Goal: Task Accomplishment & Management: Use online tool/utility

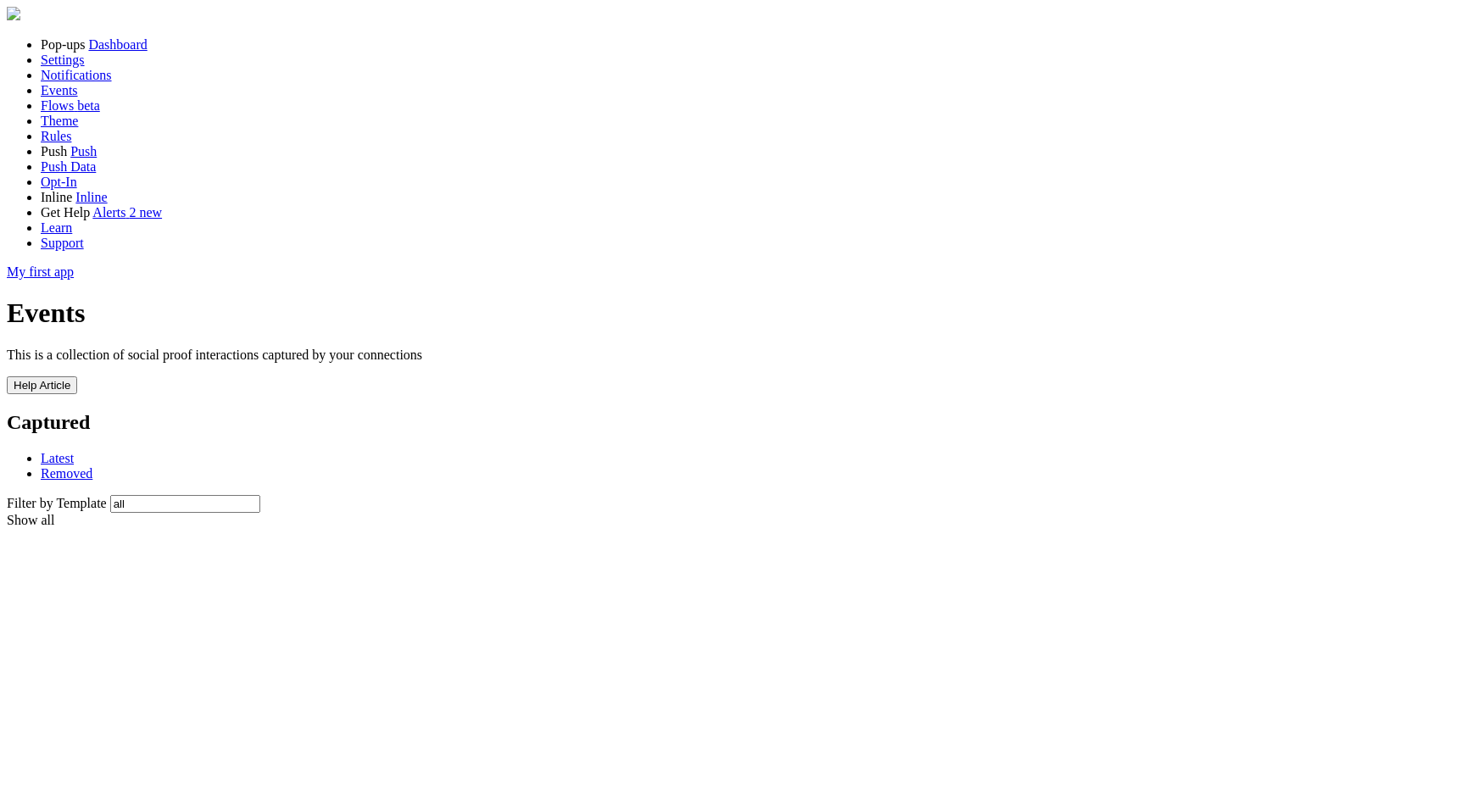
scroll to position [982, 0]
click at [95, 82] on span "Notifications" at bounding box center [77, 75] width 72 height 15
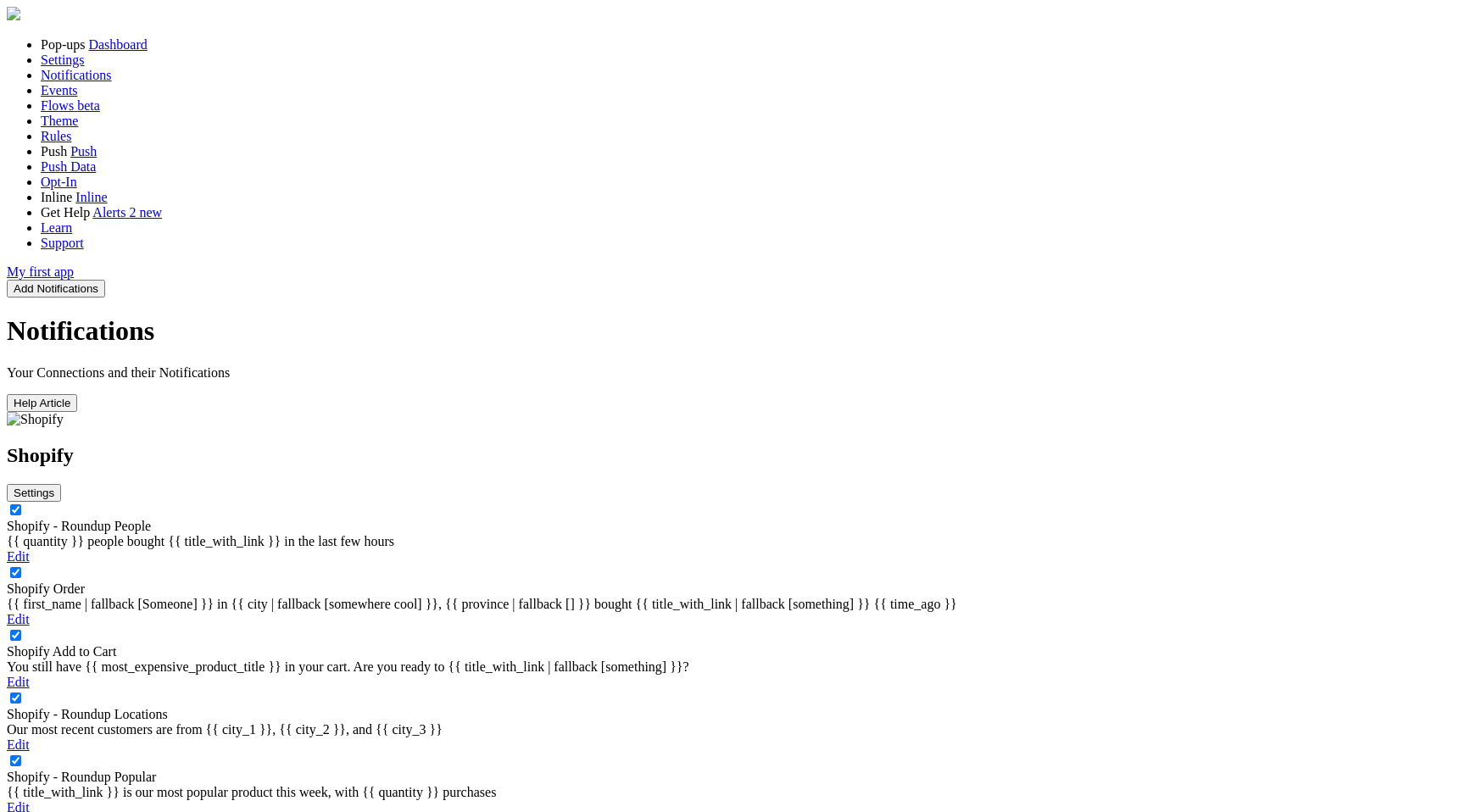
click at [438, 644] on div "Shopify Add to Cart You still have {{ most_expensive_product_title }} in your c…" at bounding box center [732, 675] width 1452 height 63
click at [116, 644] on link "Shopify Add to Cart" at bounding box center [62, 651] width 109 height 15
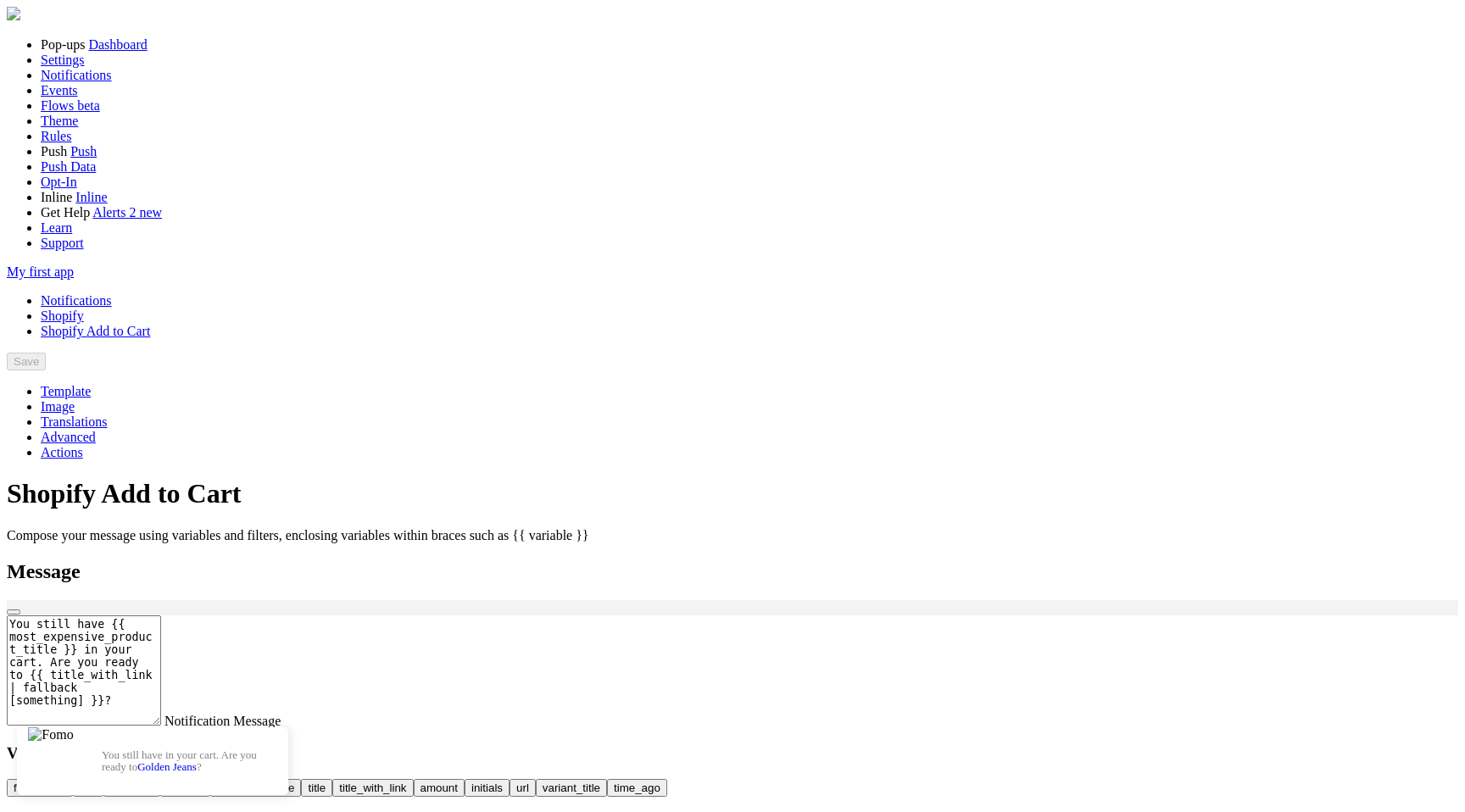
click at [112, 293] on link "Notifications" at bounding box center [77, 300] width 72 height 15
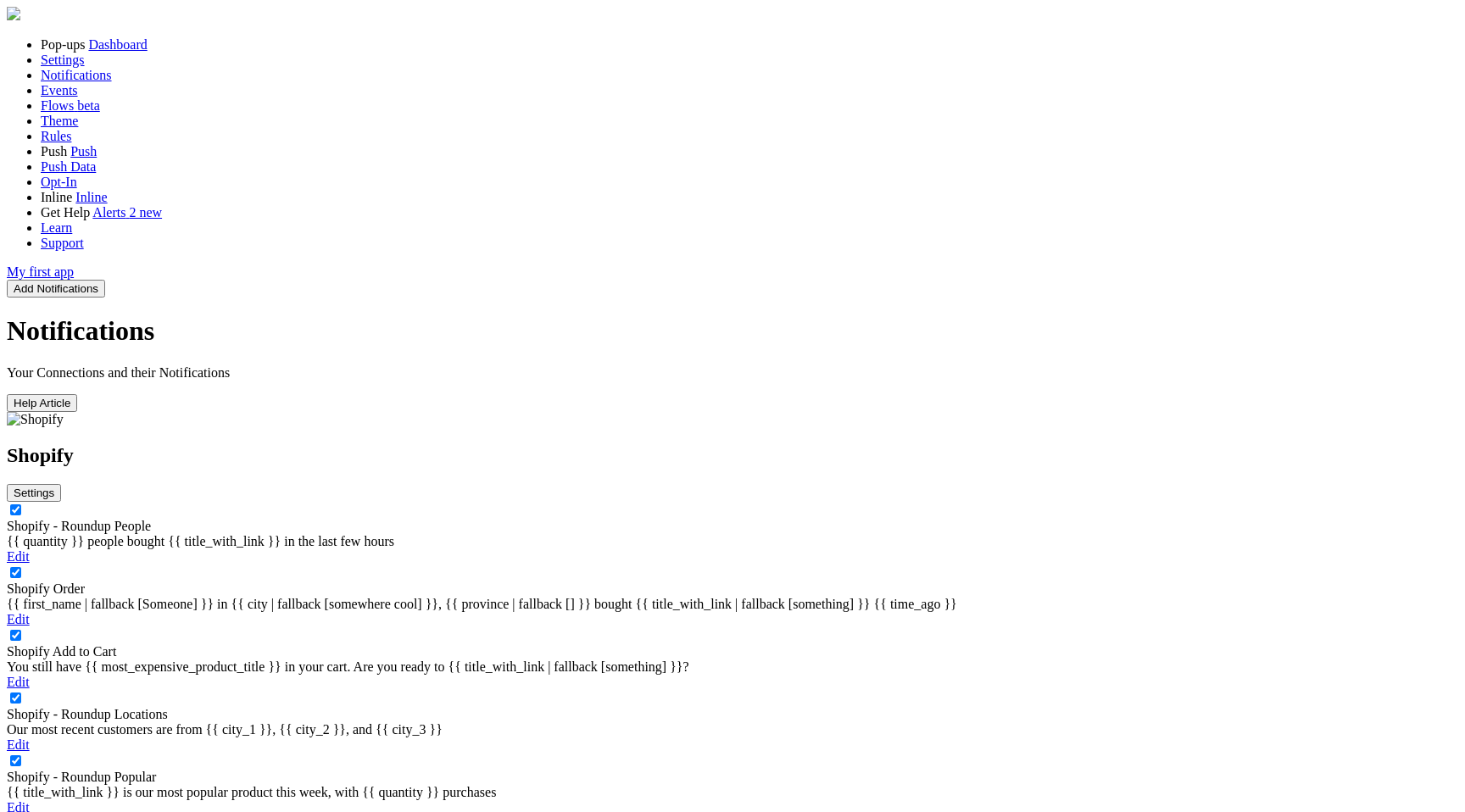
click at [105, 280] on button "Add Notifications" at bounding box center [56, 289] width 98 height 18
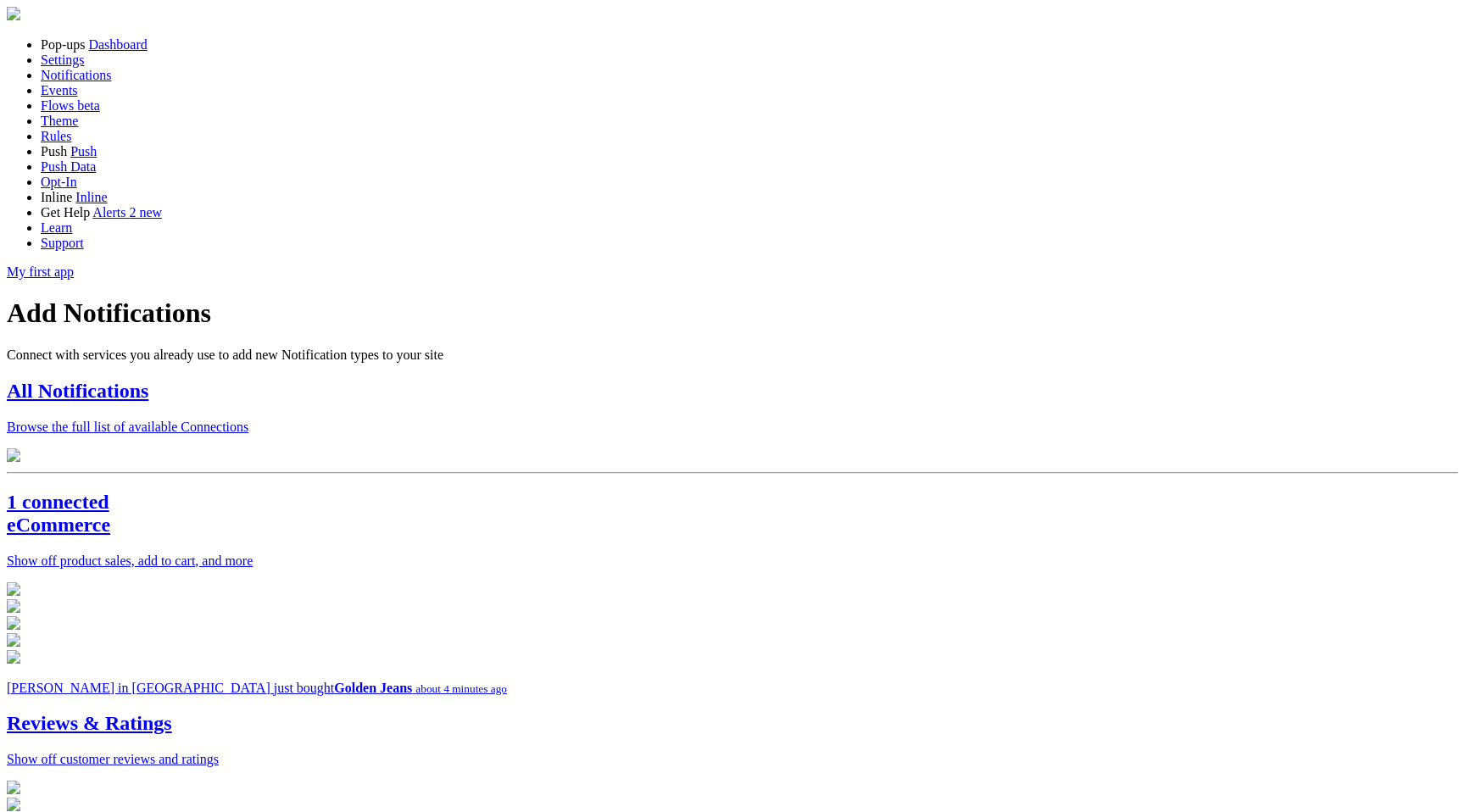
click at [442, 380] on div "All Notifications Browse the full list of available Connections" at bounding box center [732, 406] width 1452 height 55
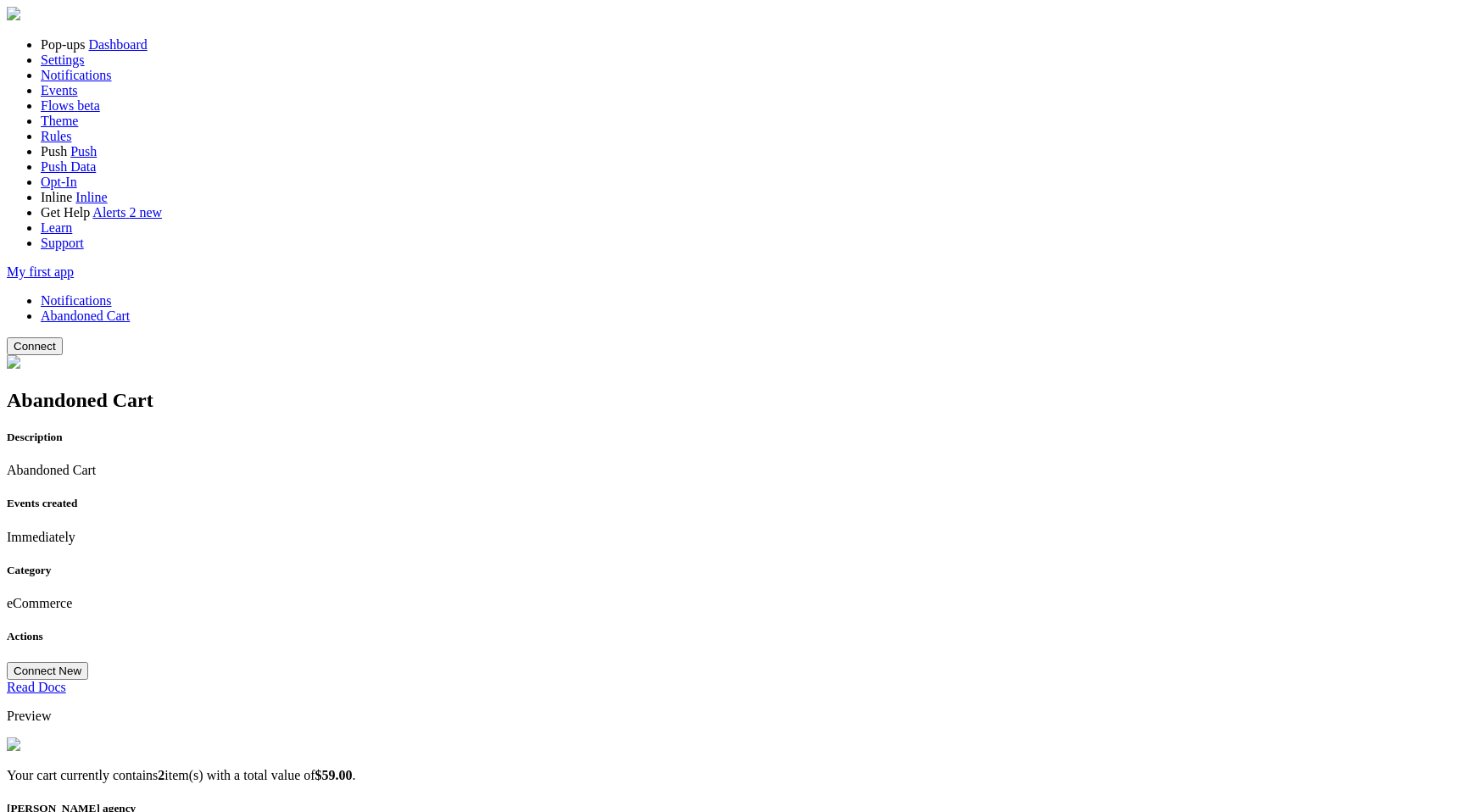
click at [63, 338] on button "Connect" at bounding box center [35, 347] width 56 height 18
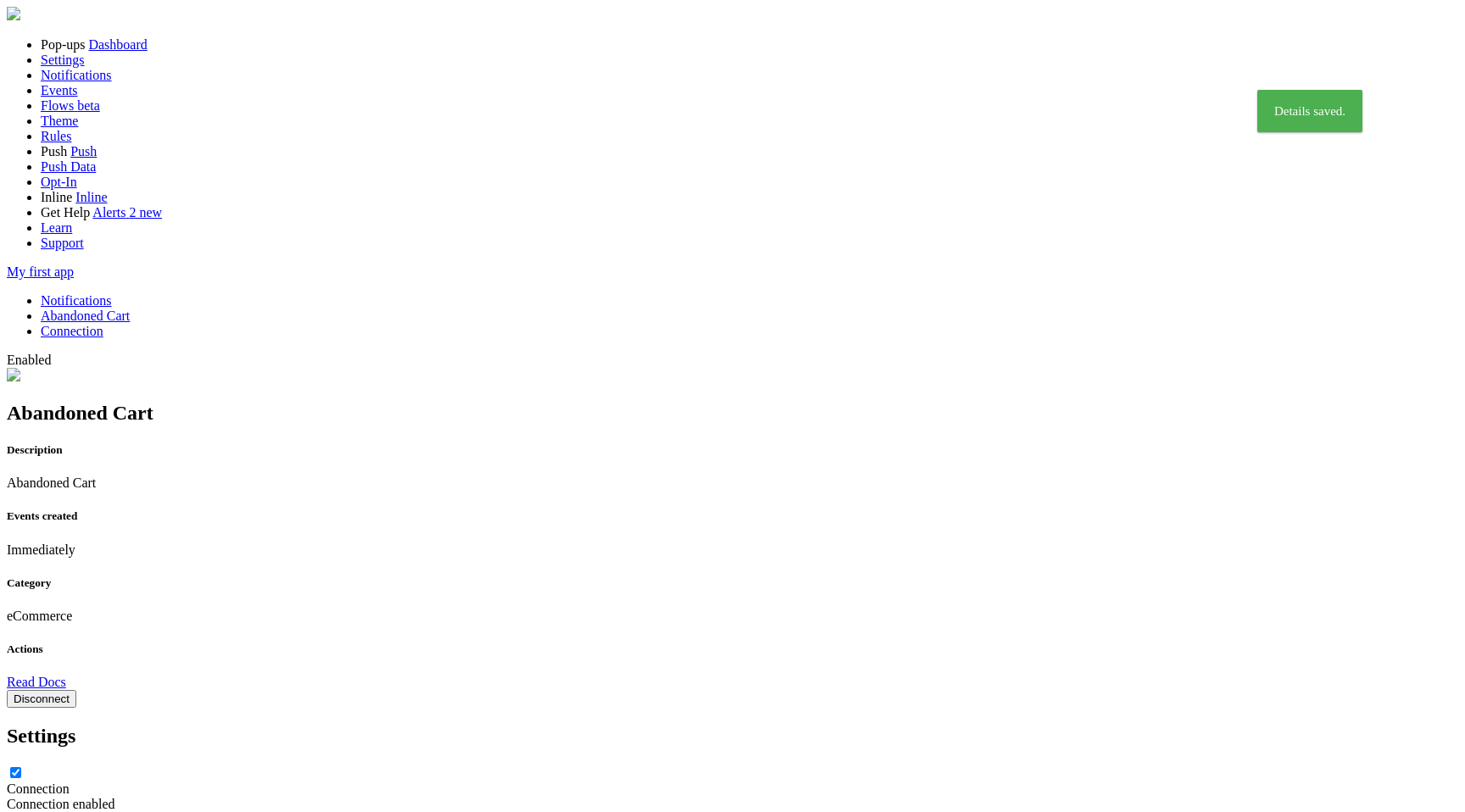
click at [112, 293] on link "Notifications" at bounding box center [77, 300] width 72 height 15
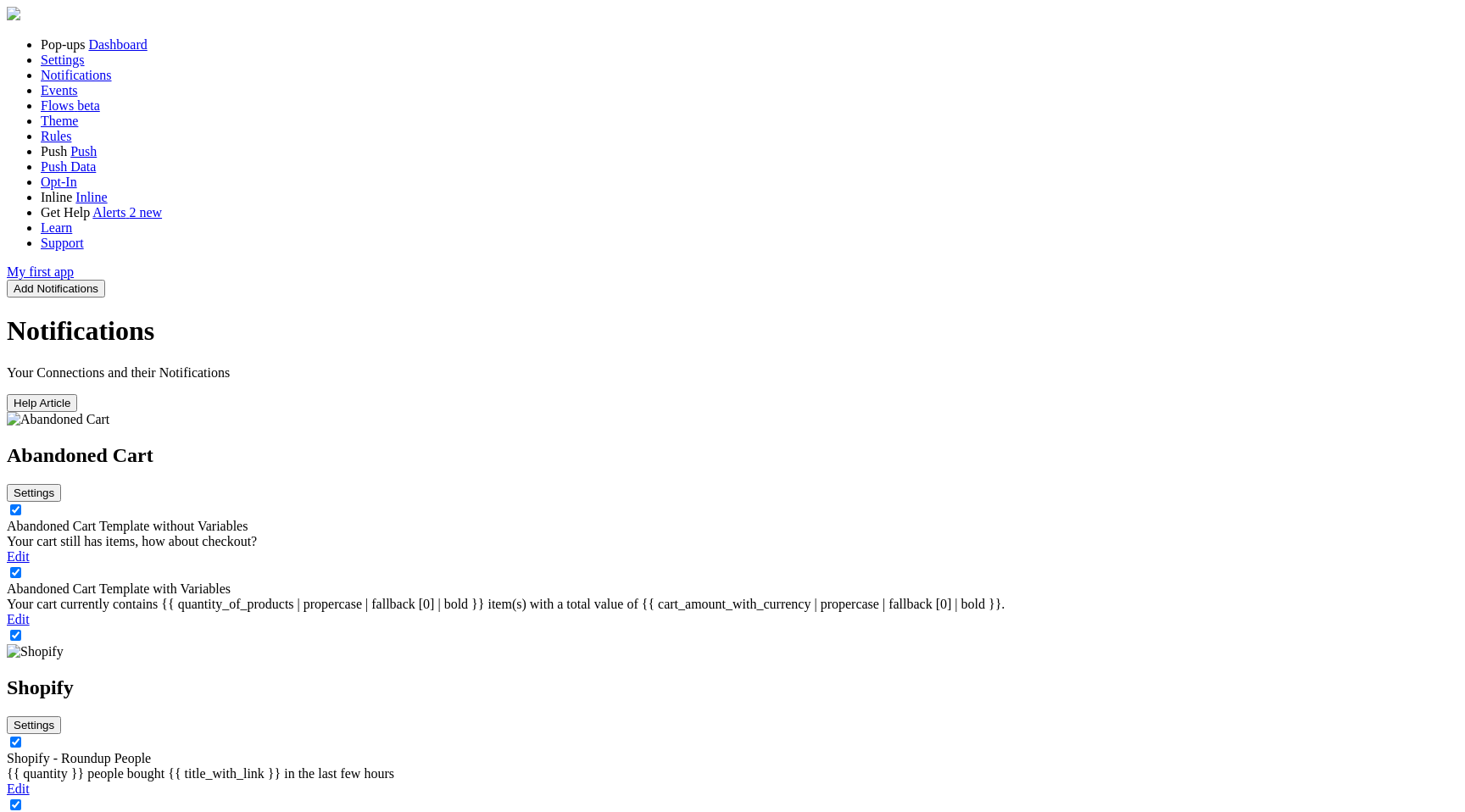
scroll to position [103, 0]
click at [231, 581] on link "Abandoned Cart Template with Variables" at bounding box center [118, 588] width 224 height 15
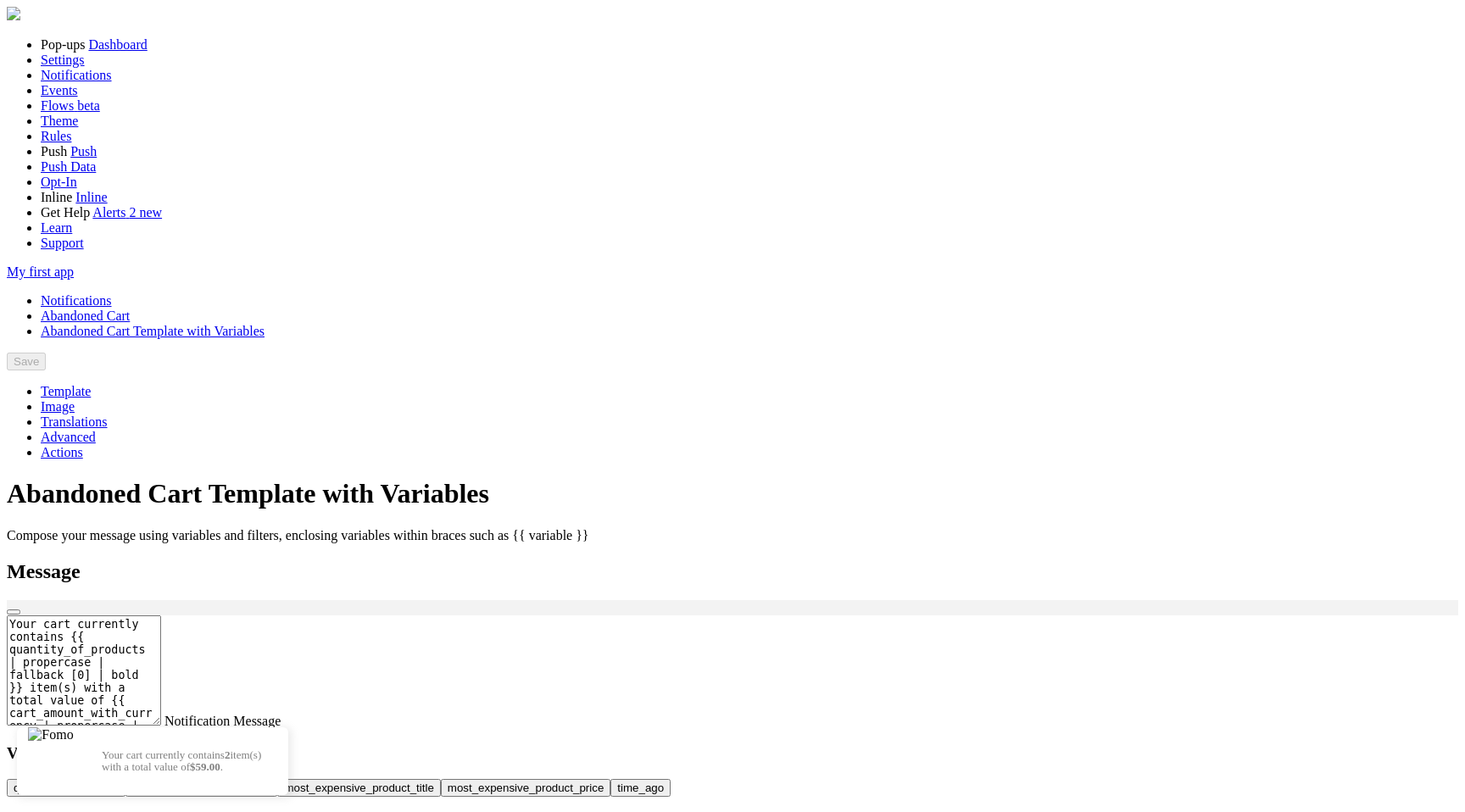
click at [90, 385] on span "Template" at bounding box center [66, 392] width 50 height 15
click at [112, 293] on link "Notifications" at bounding box center [77, 300] width 72 height 15
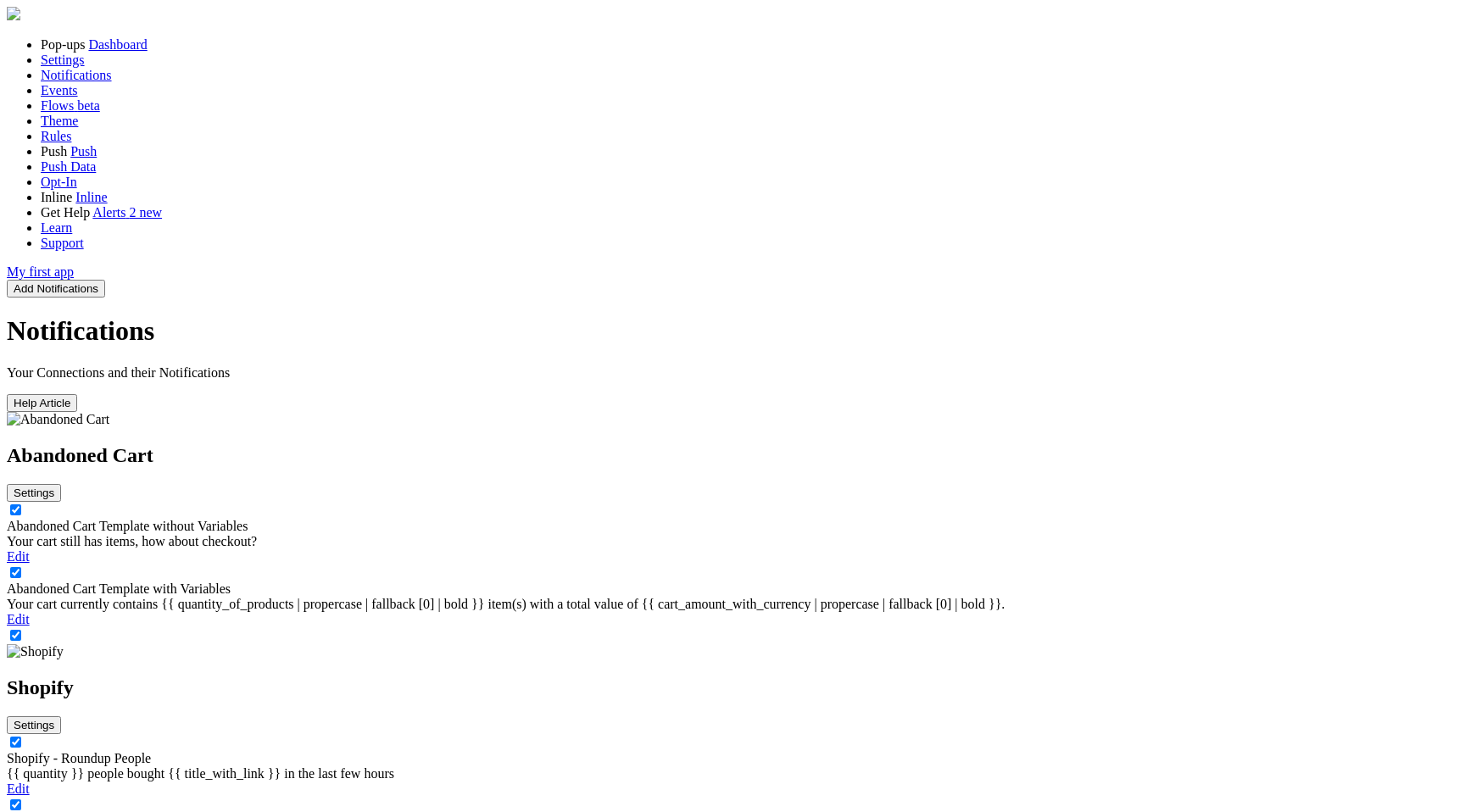
click at [61, 717] on button "Settings" at bounding box center [34, 726] width 55 height 18
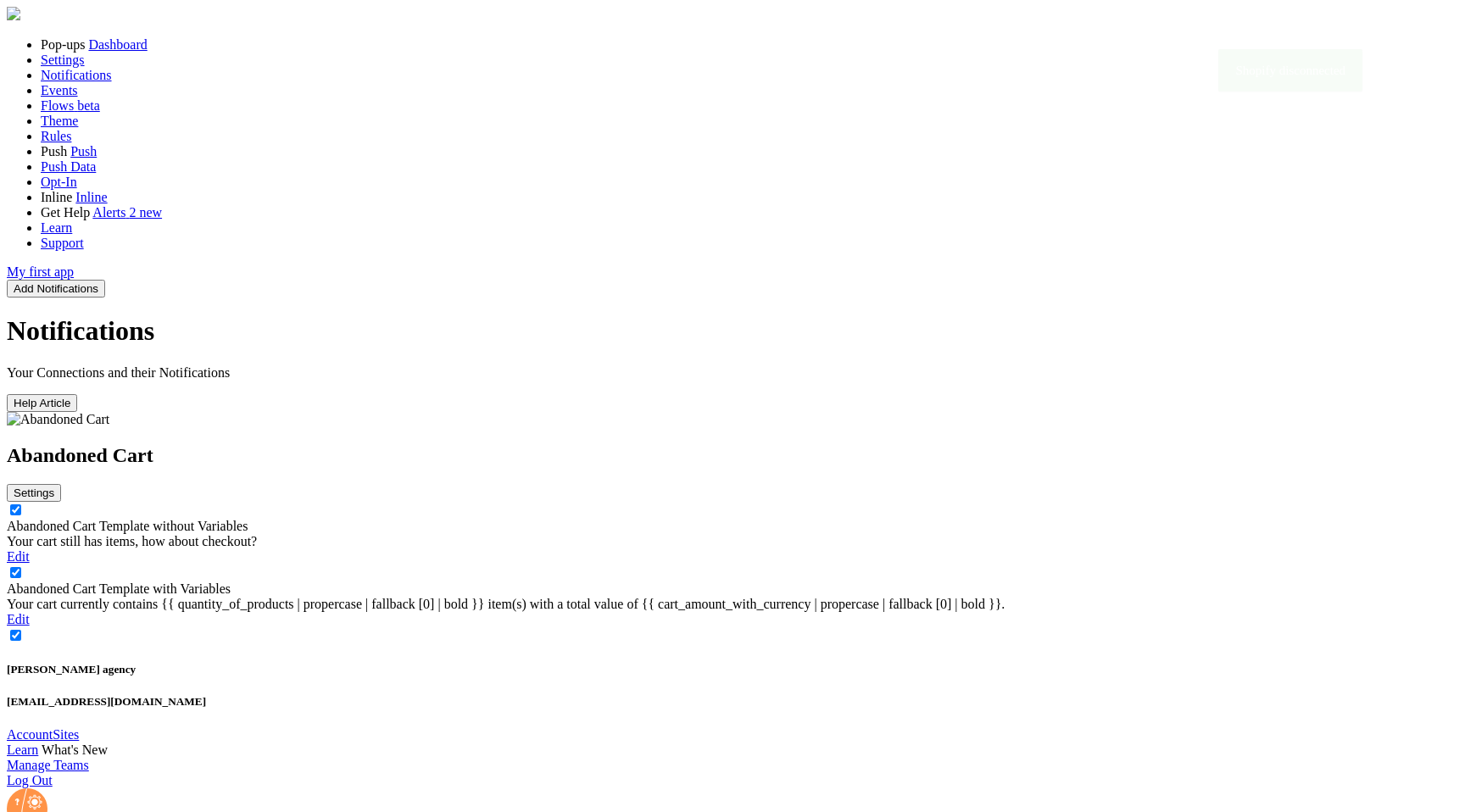
click at [98, 282] on span at bounding box center [98, 288] width 0 height 13
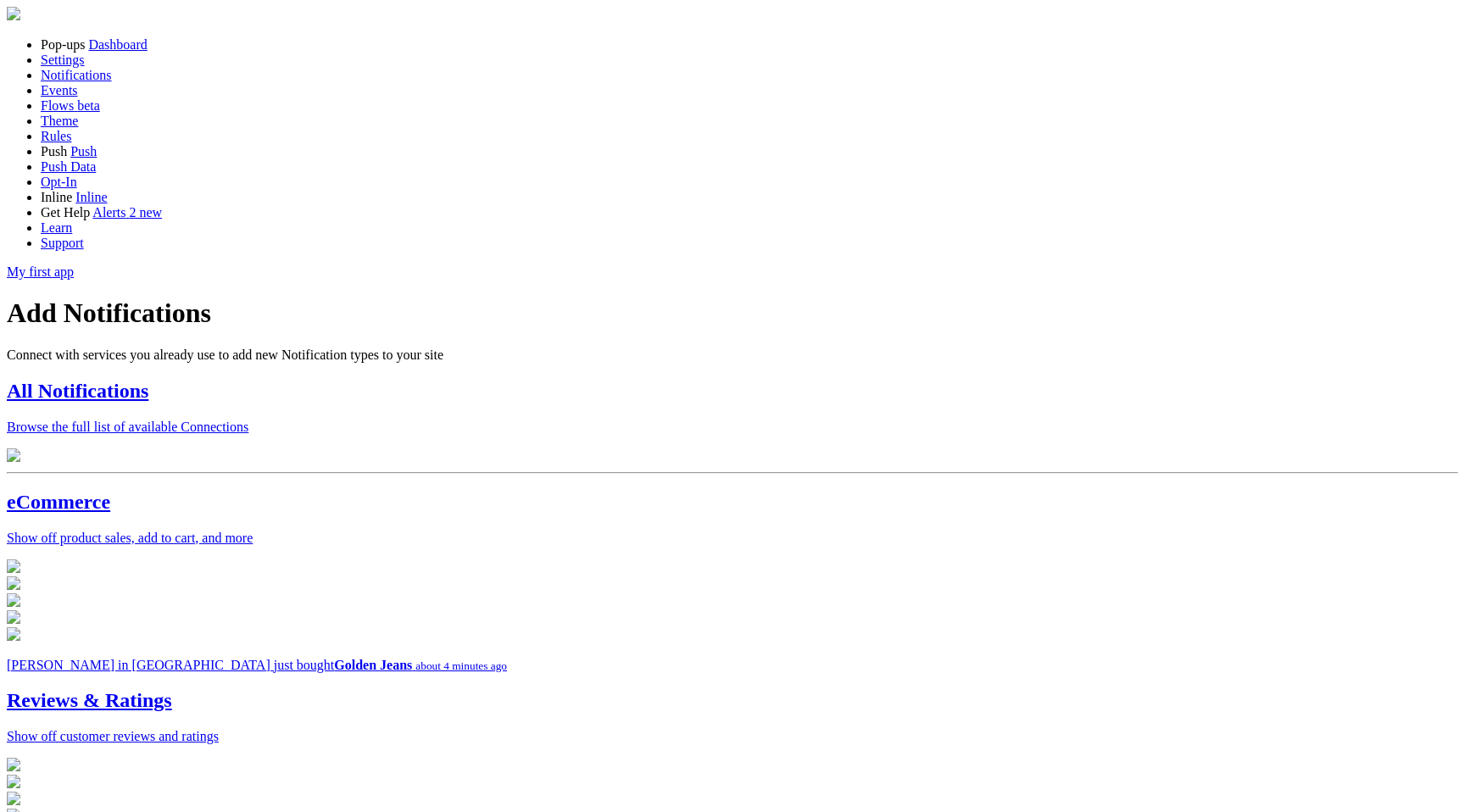
click at [411, 514] on h2 "eCommerce" at bounding box center [732, 502] width 1452 height 23
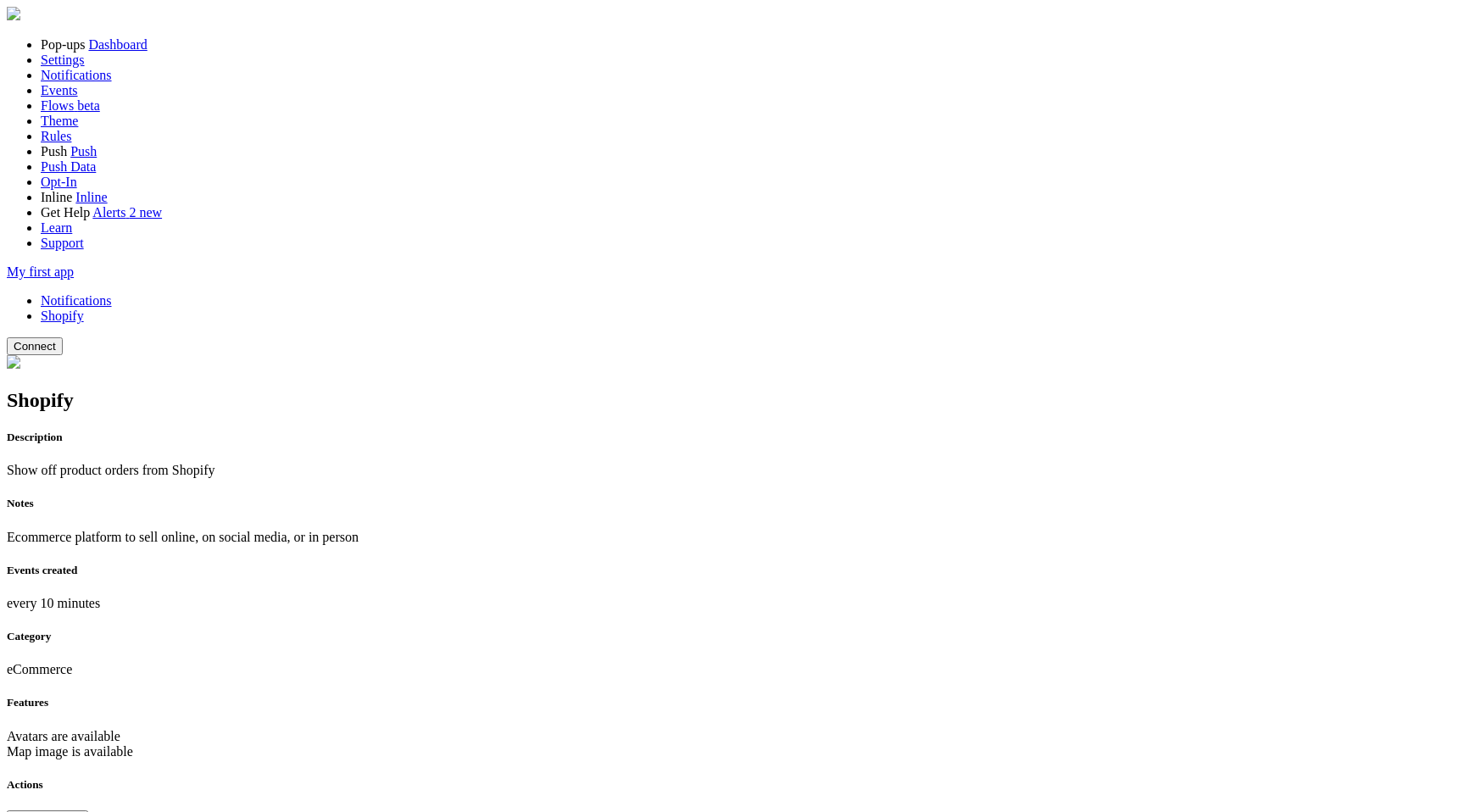
click at [63, 338] on button "Connect" at bounding box center [35, 347] width 56 height 18
type input "mock"
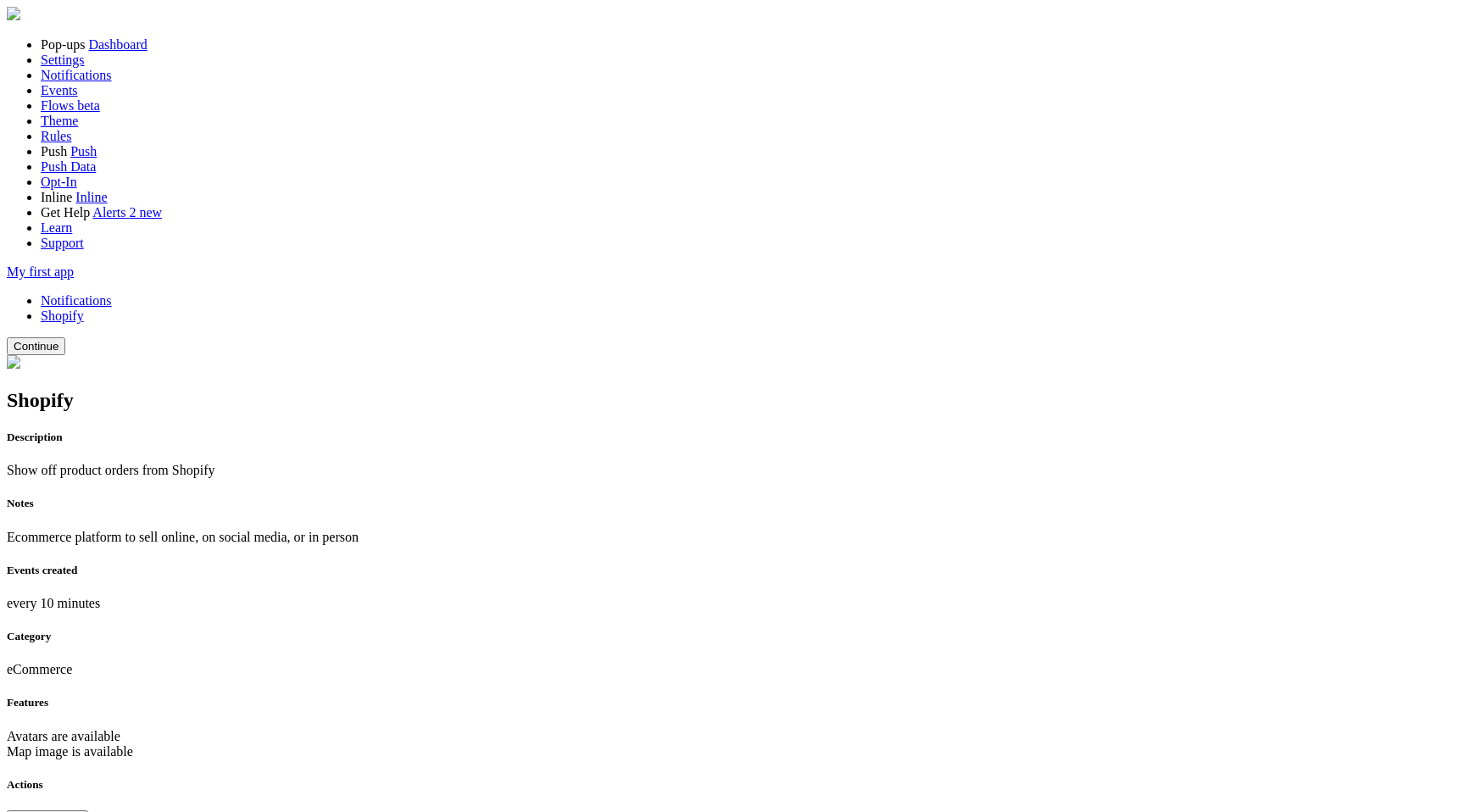
click at [66, 338] on button "Continue" at bounding box center [36, 347] width 59 height 18
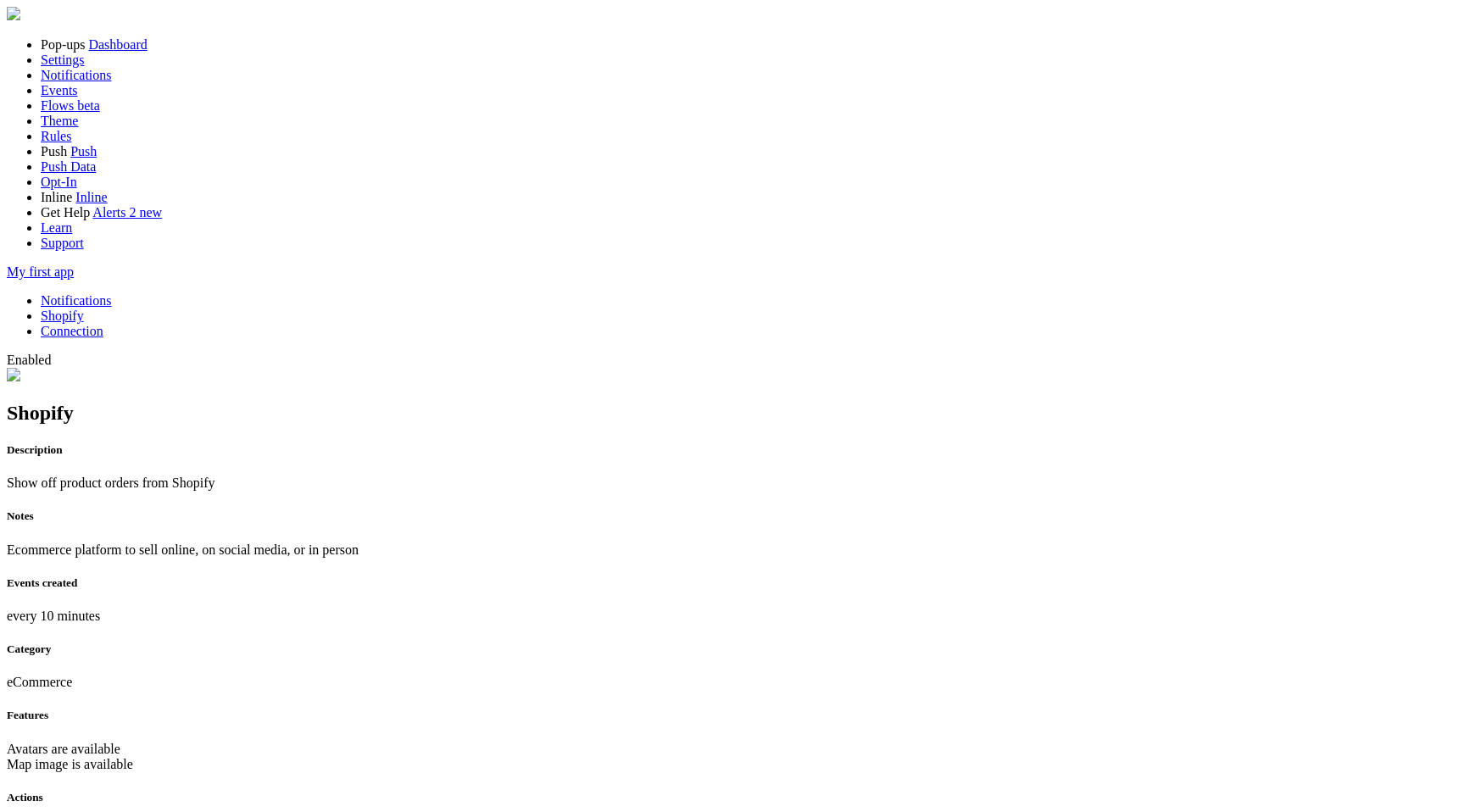
scroll to position [184, 0]
checkbox input "true"
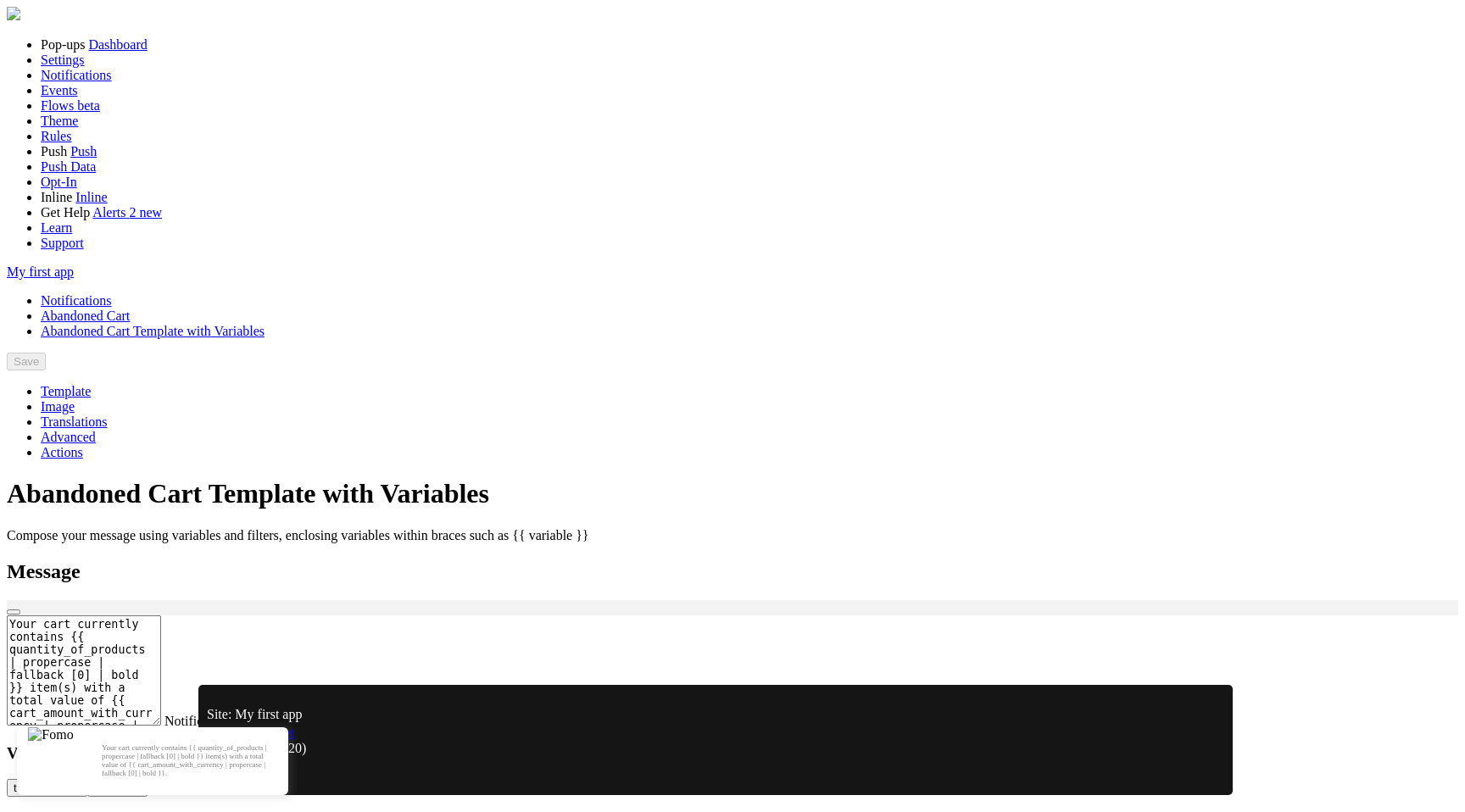
click at [161, 615] on textarea "Your cart currently contains {{ quantity_of_products | propercase | fallback [0…" at bounding box center [83, 670] width 154 height 110
click at [112, 293] on link "Notifications" at bounding box center [77, 300] width 72 height 15
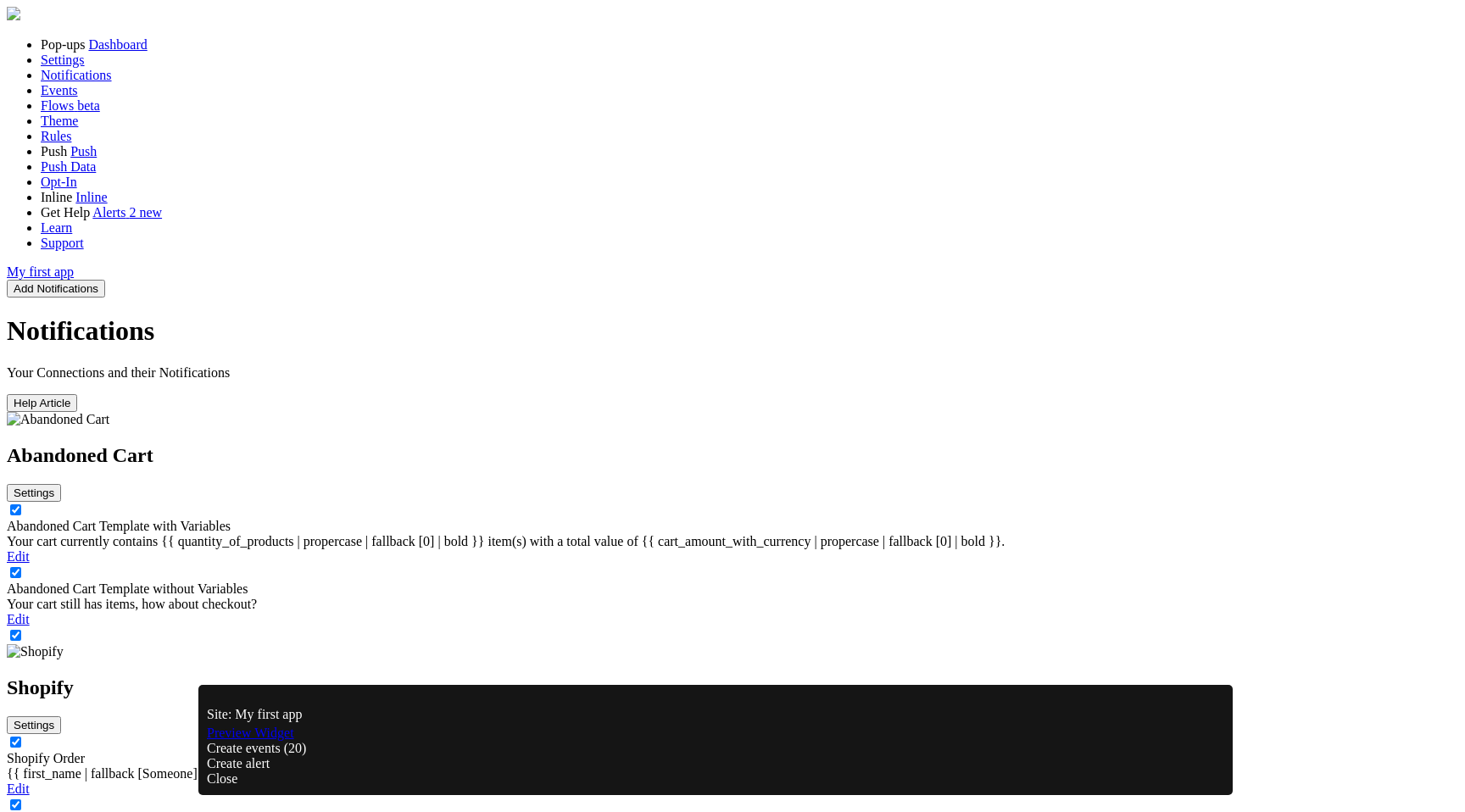
click at [247, 581] on link "Abandoned Cart Template without Variables" at bounding box center [127, 588] width 241 height 15
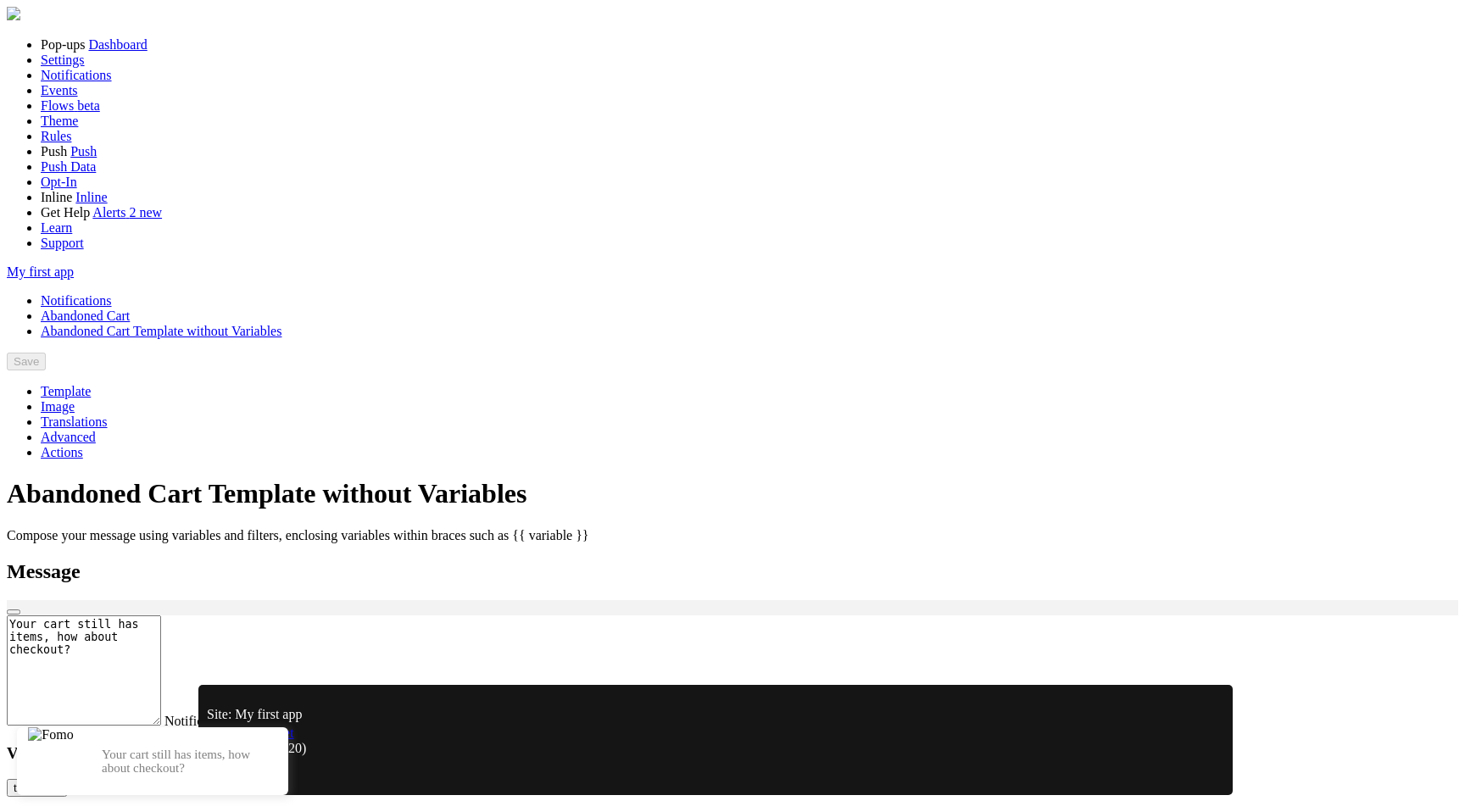
click at [112, 293] on link "Notifications" at bounding box center [77, 300] width 72 height 15
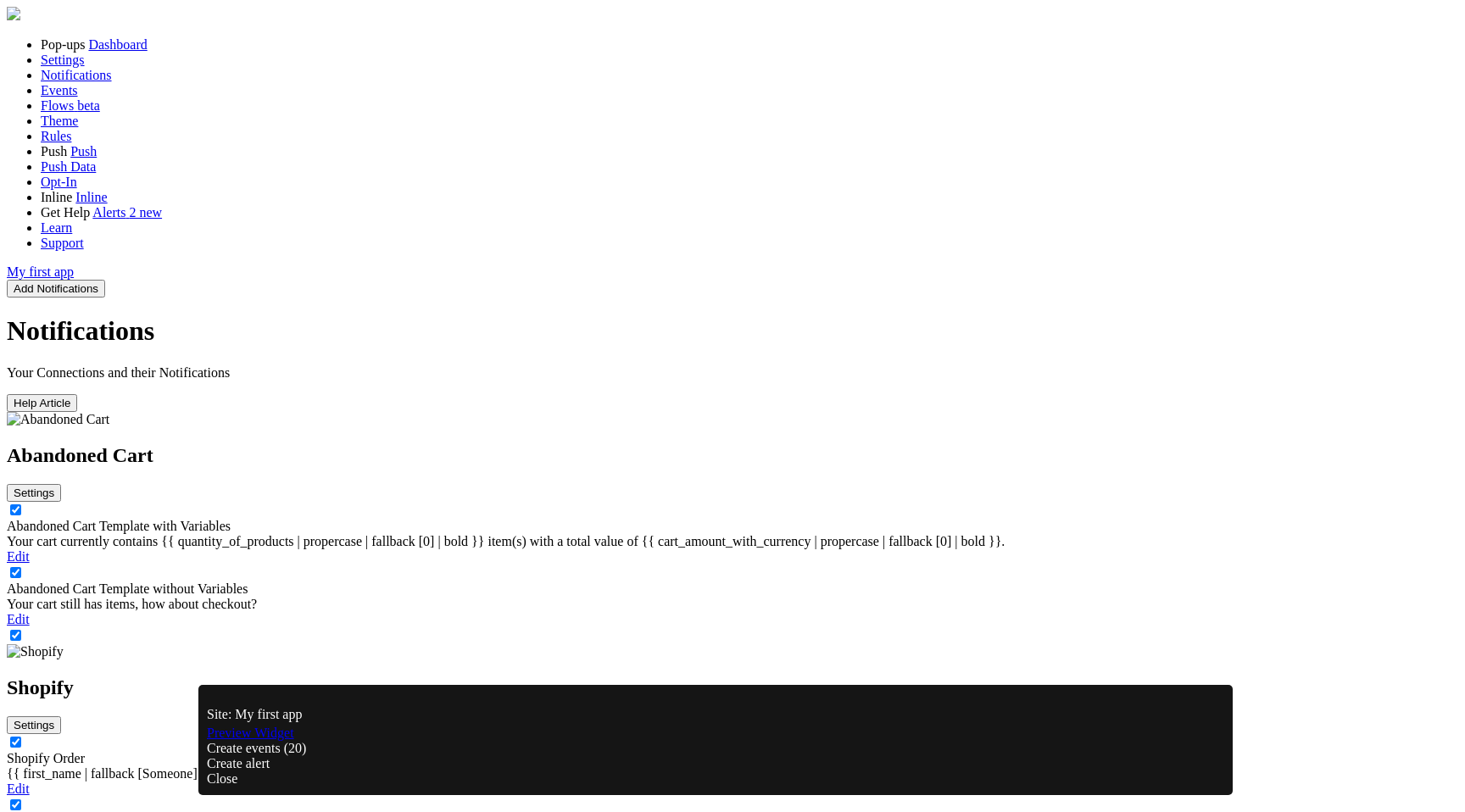
click at [231, 519] on link "Abandoned Cart Template with Variables" at bounding box center [118, 526] width 224 height 15
